Goal: Task Accomplishment & Management: Complete application form

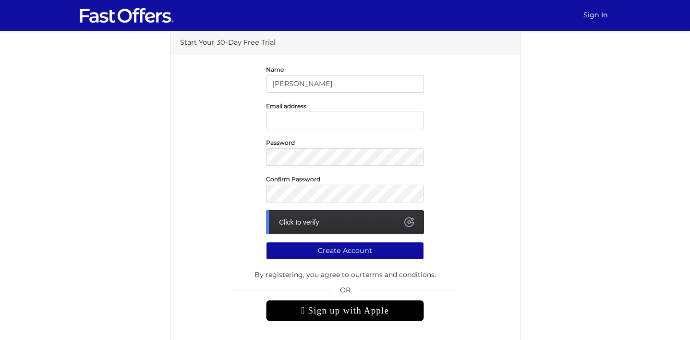
type input "[PERSON_NAME]"
click at [300, 127] on input "email" at bounding box center [345, 120] width 158 height 18
type input "[PERSON_NAME][EMAIL_ADDRESS][DOMAIN_NAME]"
click at [221, 146] on div "Password" at bounding box center [345, 151] width 345 height 29
click at [307, 222] on div "Click to verify" at bounding box center [345, 222] width 158 height 24
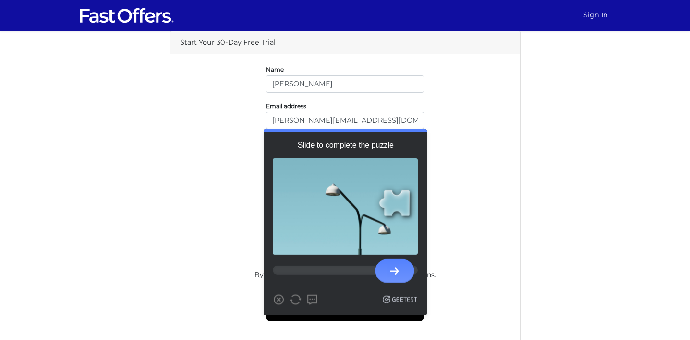
click at [398, 271] on div at bounding box center [394, 271] width 9 height 8
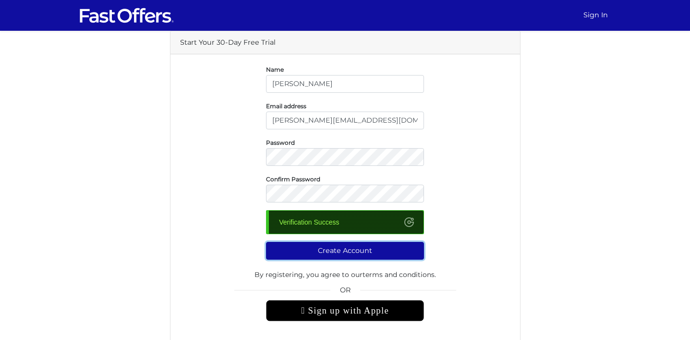
click at [315, 249] on button "Create Account" at bounding box center [345, 251] width 158 height 18
